Goal: Information Seeking & Learning: Learn about a topic

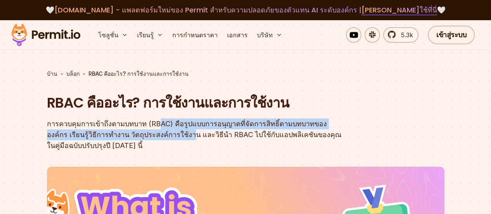
drag, startPoint x: 153, startPoint y: 122, endPoint x: 162, endPoint y: 139, distance: 19.1
click at [162, 139] on div "การควบคุมการเข้าถึงตามบทบาท (RBAC) คือรูปแบบการอนุญาตที่จัดการสิทธิ์ตามบทบาทของ…" at bounding box center [196, 134] width 298 height 33
click at [168, 128] on font "การควบคุมการเข้าถึงตามบทบาท (RBAC) คือรูปแบบการอนุญาตที่จัดการสิทธิ์ตามบทบาทของ…" at bounding box center [194, 134] width 294 height 30
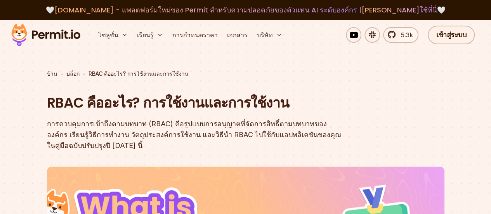
click at [247, 125] on font "การควบคุมการเข้าถึงตามบทบาท (RBAC) คือรูปแบบการอนุญาตที่จัดการสิทธิ์ตามบทบาทของ…" at bounding box center [194, 134] width 294 height 30
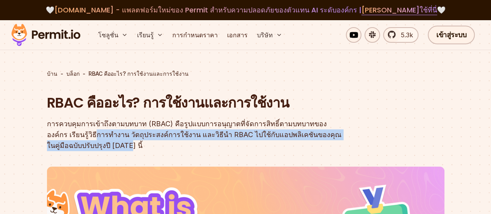
drag, startPoint x: 70, startPoint y: 135, endPoint x: 96, endPoint y: 145, distance: 28.2
click at [96, 145] on font "การควบคุมการเข้าถึงตามบทบาท (RBAC) คือรูปแบบการอนุญาตที่จัดการสิทธิ์ตามบทบาทของ…" at bounding box center [194, 134] width 294 height 30
click at [92, 145] on font "การควบคุมการเข้าถึงตามบทบาท (RBAC) คือรูปแบบการอนุญาตที่จัดการสิทธิ์ตามบทบาทของ…" at bounding box center [194, 134] width 294 height 30
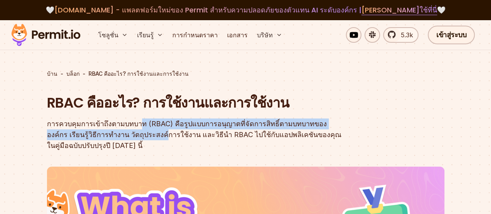
drag, startPoint x: 133, startPoint y: 123, endPoint x: 136, endPoint y: 139, distance: 16.1
click at [136, 139] on div "การควบคุมการเข้าถึงตามบทบาท (RBAC) คือรูปแบบการอนุญาตที่จัดการสิทธิ์ตามบทบาทของ…" at bounding box center [196, 134] width 298 height 33
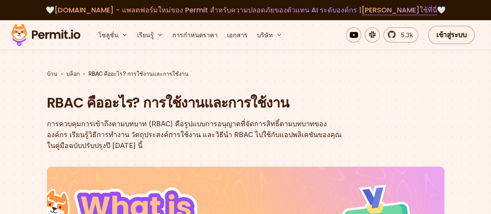
click at [127, 144] on div "การควบคุมการเข้าถึงตามบทบาท (RBAC) คือรูปแบบการอนุญาตที่จัดการสิทธิ์ตามบทบาทของ…" at bounding box center [196, 134] width 298 height 33
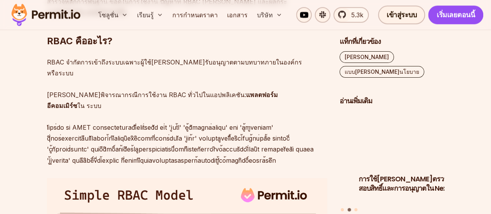
scroll to position [582, 0]
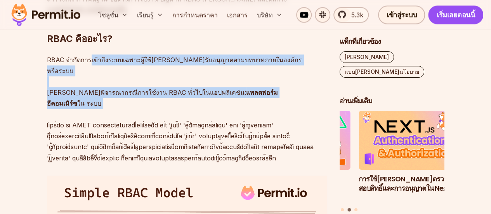
drag, startPoint x: 88, startPoint y: 52, endPoint x: 129, endPoint y: 85, distance: 52.3
click at [129, 85] on p "RBAC จำกัดการเข้าถึงระบบเฉพาะผู้ใช้[PERSON_NAME]รับอนุญาตตามบทบาทภายในองค์กรหรื…" at bounding box center [187, 108] width 280 height 109
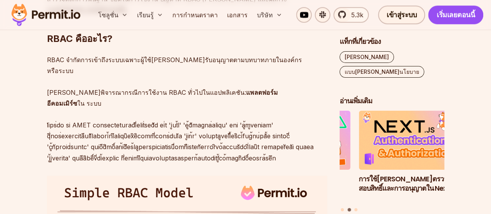
click at [129, 121] on font at bounding box center [180, 141] width 266 height 40
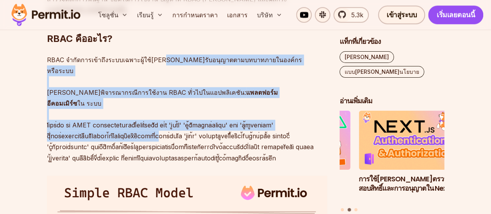
drag, startPoint x: 151, startPoint y: 42, endPoint x: 109, endPoint y: 95, distance: 68.5
click at [85, 83] on p "RBAC จำกัดการเข้าถึงระบบเฉพาะผู้ใช้[PERSON_NAME]รับอนุญาตตามบทบาทภายในองค์กรหรื…" at bounding box center [187, 108] width 280 height 109
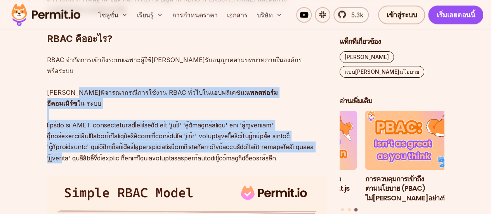
drag, startPoint x: 71, startPoint y: 69, endPoint x: 89, endPoint y: 123, distance: 56.1
click at [89, 123] on p "RBAC จำกัดการเข้าถึงระบบเฉพาะผู้ใช้[PERSON_NAME]รับอนุญาตตามบทบาทภายในองค์กรหรื…" at bounding box center [187, 108] width 280 height 109
click at [89, 119] on p "RBAC จำกัดการเข้าถึงระบบเฉพาะผู้ใช้[PERSON_NAME]รับอนุญาตตามบทบาทภายในองค์กรหรื…" at bounding box center [187, 108] width 280 height 109
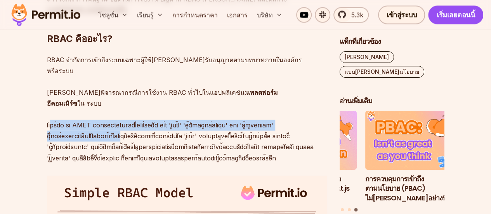
drag, startPoint x: 62, startPoint y: 93, endPoint x: 116, endPoint y: 101, distance: 54.6
click at [116, 121] on font at bounding box center [180, 141] width 266 height 40
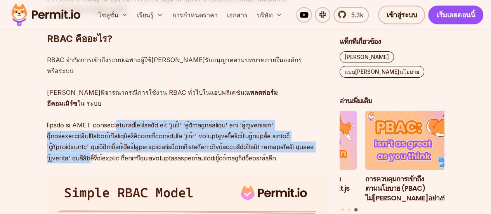
drag, startPoint x: 123, startPoint y: 91, endPoint x: 121, endPoint y: 129, distance: 38.0
click at [121, 129] on p "RBAC จำกัดการเข้าถึงระบบเฉพาะผู้ใช้[PERSON_NAME]รับอนุญาตตามบทบาทภายในองค์กรหรื…" at bounding box center [187, 108] width 280 height 109
click at [111, 118] on p "RBAC จำกัดการเข้าถึงระบบเฉพาะผู้ใช้[PERSON_NAME]รับอนุญาตตามบทบาทภายในองค์กรหรื…" at bounding box center [187, 108] width 280 height 109
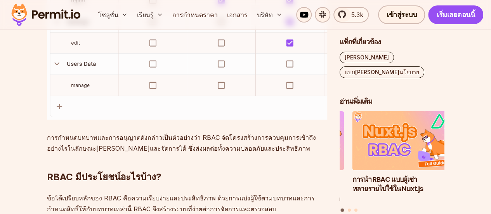
scroll to position [1435, 0]
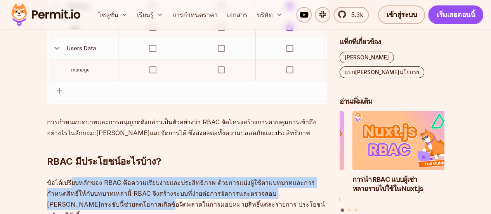
drag, startPoint x: 70, startPoint y: 140, endPoint x: 81, endPoint y: 158, distance: 20.8
click at [81, 178] on font "ข้อได้เปรียบหลักของ RBAC คือความเรียบง่ายและประสิทธิภาพ ด้วยการแบ่งผู้ใช้ตามบทบ…" at bounding box center [186, 198] width 278 height 40
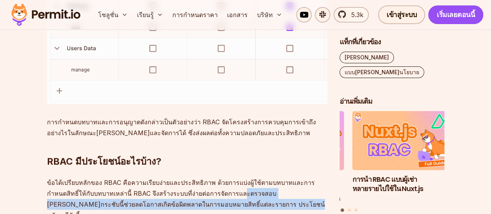
drag, startPoint x: 215, startPoint y: 146, endPoint x: 219, endPoint y: 163, distance: 17.9
click at [219, 178] on font "ข้อได้เปรียบหลักของ RBAC คือความเรียบง่ายและประสิทธิภาพ ด้วยการแบ่งผู้ใช้ตามบทบ…" at bounding box center [186, 198] width 278 height 40
drag, startPoint x: 219, startPoint y: 163, endPoint x: 193, endPoint y: 160, distance: 26.2
click at [219, 178] on font "ข้อได้เปรียบหลักของ RBAC คือความเรียบง่ายและประสิทธิภาพ ด้วยการแบ่งผู้ใช้ตามบทบ…" at bounding box center [186, 198] width 278 height 40
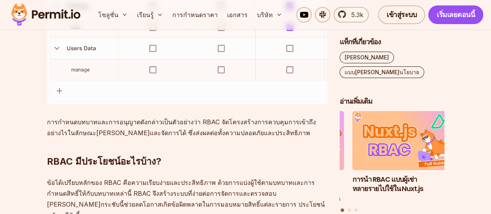
click at [85, 178] on font "ข้อได้เปรียบหลักของ RBAC คือความเรียบง่ายและประสิทธิภาพ ด้วยการแบ่งผู้ใช้ตามบทบ…" at bounding box center [186, 198] width 278 height 40
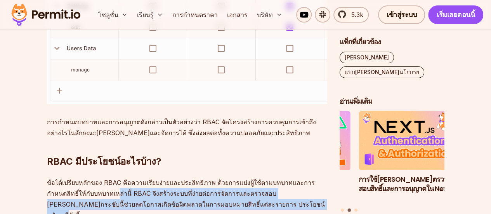
drag, startPoint x: 98, startPoint y: 147, endPoint x: 237, endPoint y: 164, distance: 140.3
click at [237, 177] on p "ข้อได้เปรียบหลักของ RBAC คือความเรียบง่ายและประสิทธิภาพ ด้วยการแบ่งผู้ใช้ตามบทบ…" at bounding box center [187, 198] width 280 height 43
click at [227, 177] on p "ข้อได้เปรียบหลักของ RBAC คือความเรียบง่ายและประสิทธิภาพ ด้วยการแบ่งผู้ใช้ตามบทบ…" at bounding box center [187, 198] width 280 height 43
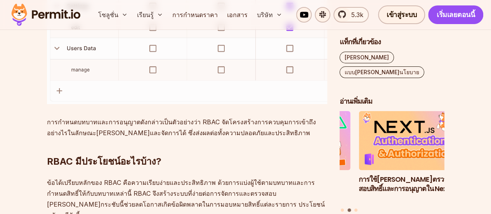
click at [115, 177] on p "ข้อได้เปรียบหลักของ RBAC คือความเรียบง่ายและประสิทธิภาพ ด้วยการแบ่งผู้ใช้ตามบทบ…" at bounding box center [187, 198] width 280 height 43
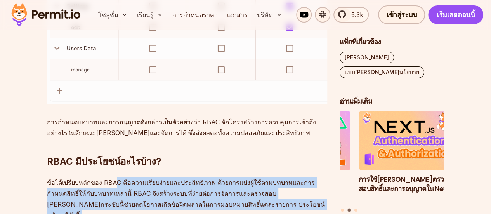
drag, startPoint x: 114, startPoint y: 142, endPoint x: 259, endPoint y: 172, distance: 148.5
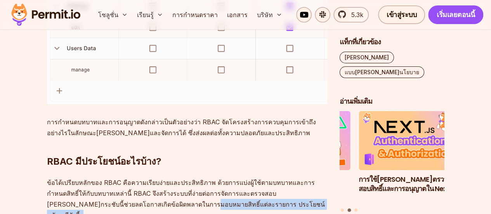
drag, startPoint x: 122, startPoint y: 156, endPoint x: 184, endPoint y: 176, distance: 65.9
click at [142, 178] on font "ข้อได้เปรียบหลักของ RBAC คือความเรียบง่ายและประสิทธิภาพ ด้วยการแบ่งผู้ใช้ตามบทบ…" at bounding box center [186, 198] width 278 height 40
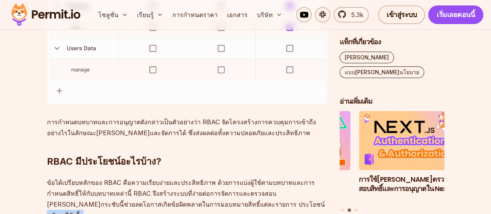
drag, startPoint x: 218, startPoint y: 157, endPoint x: 233, endPoint y: 188, distance: 34.5
click at [83, 177] on p "ข้อได้เปรียบหลักของ RBAC คือความเรียบง่ายและประสิทธิภาพ ด้วยการแบ่งผู้ใช้ตามบทบ…" at bounding box center [187, 198] width 280 height 43
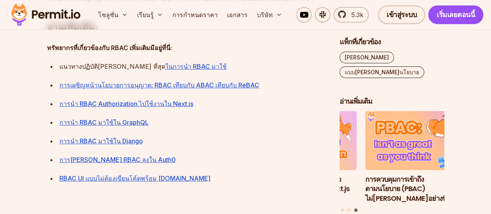
scroll to position [2768, 0]
